Goal: Go to known website: Access a specific website the user already knows

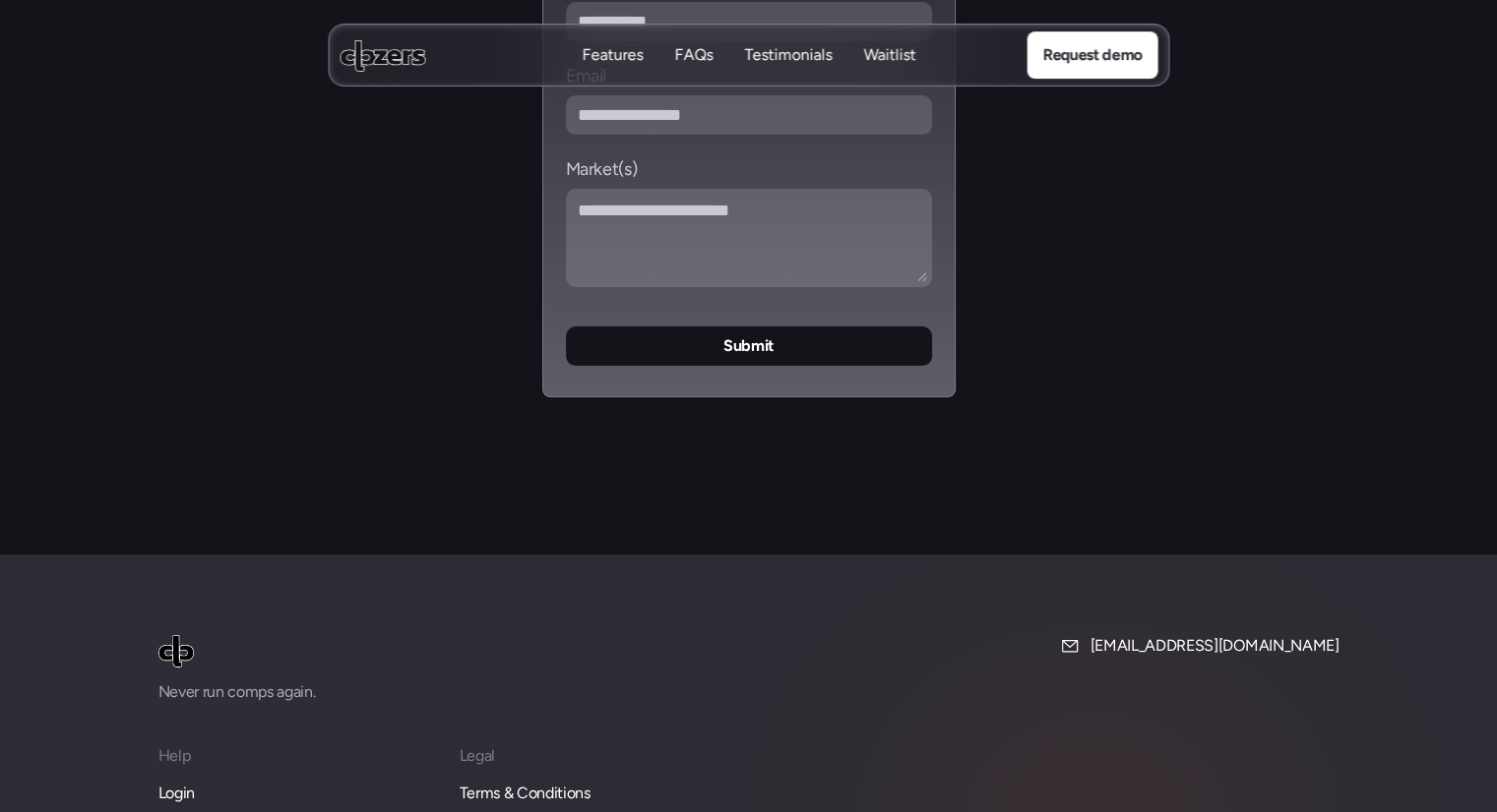
scroll to position [8328, 0]
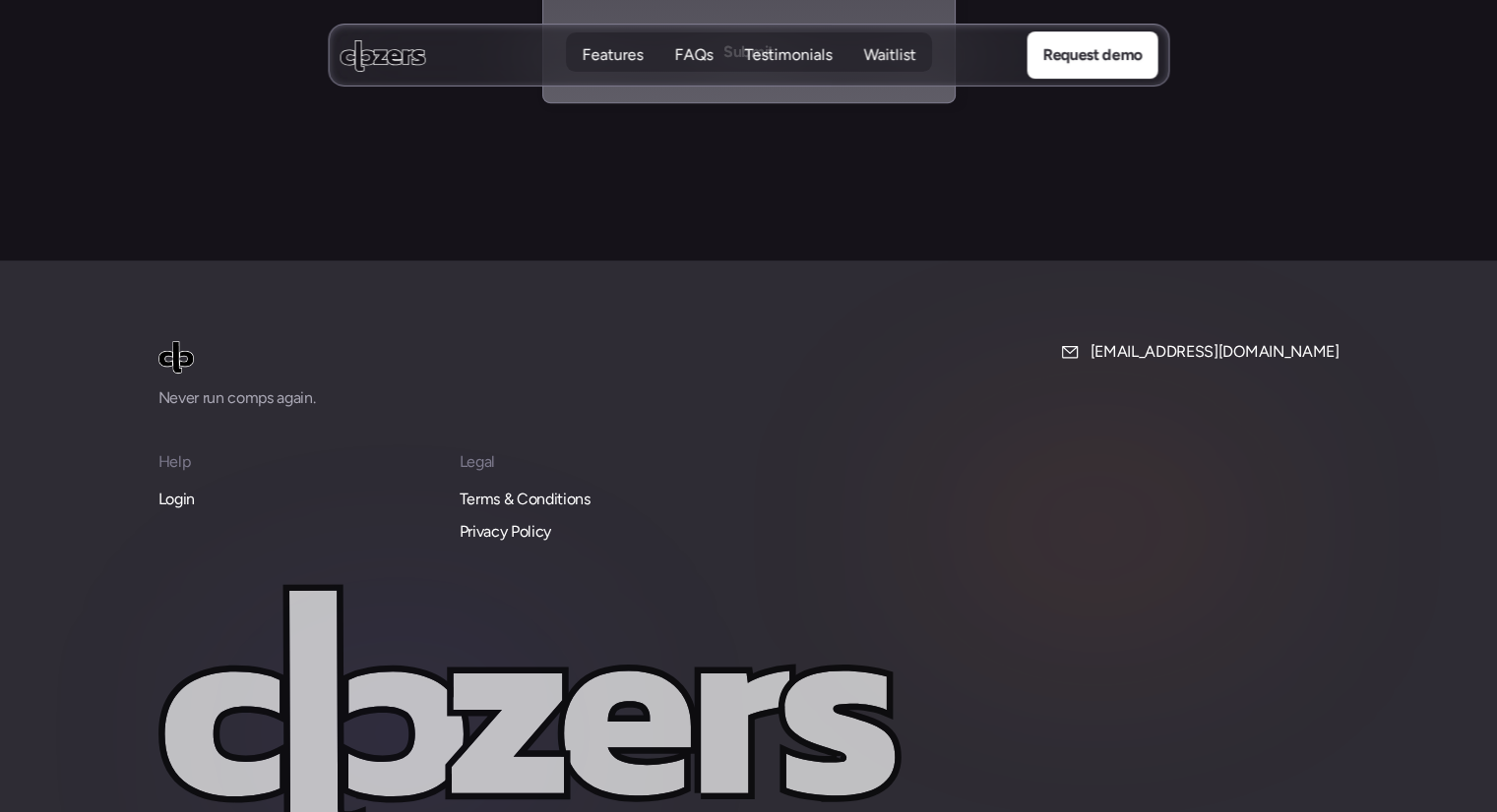
click at [181, 487] on p "Login" at bounding box center [176, 499] width 37 height 26
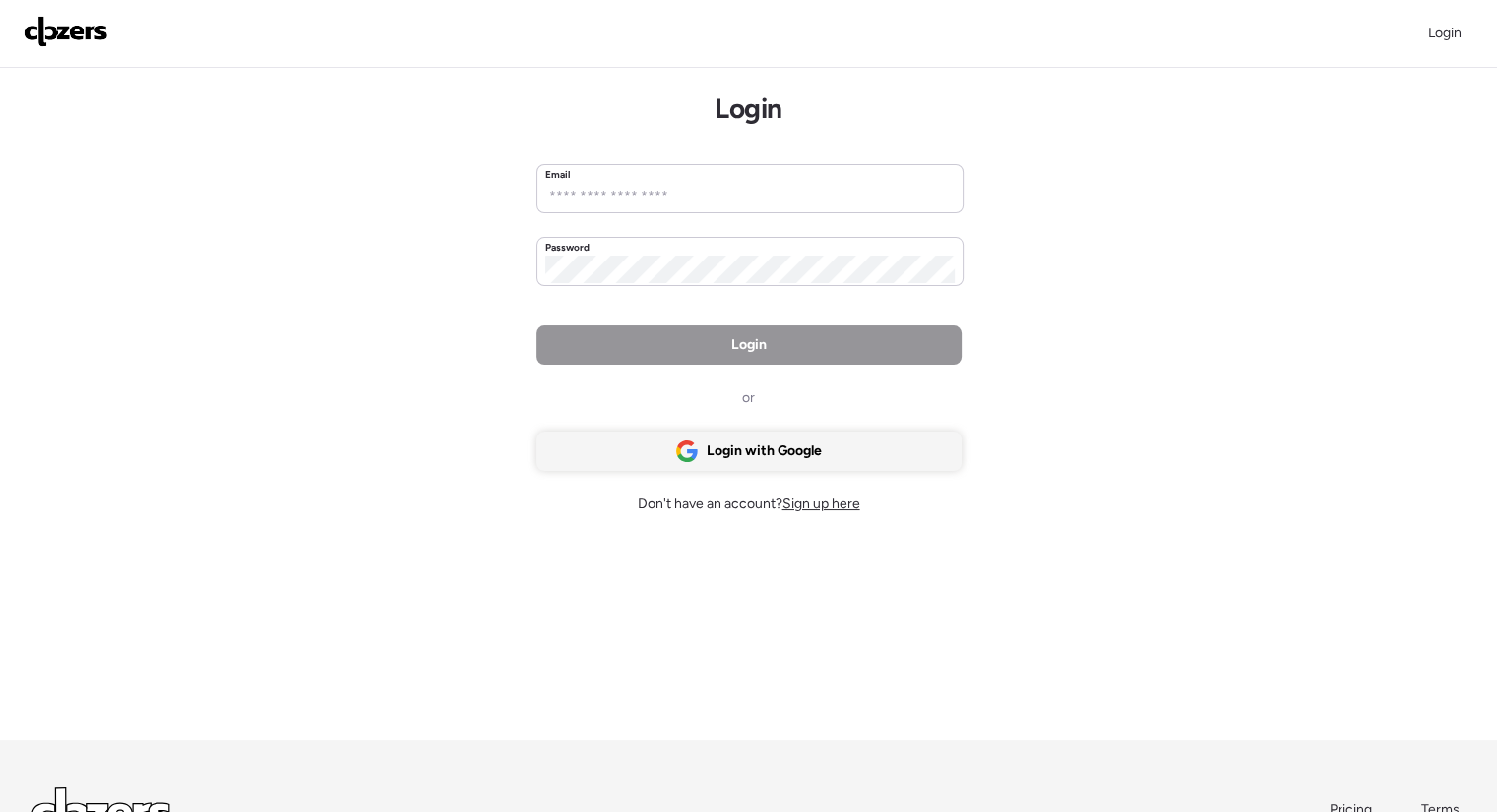
click at [830, 460] on div "Login with Google" at bounding box center [749, 452] width 425 height 40
